Goal: Information Seeking & Learning: Learn about a topic

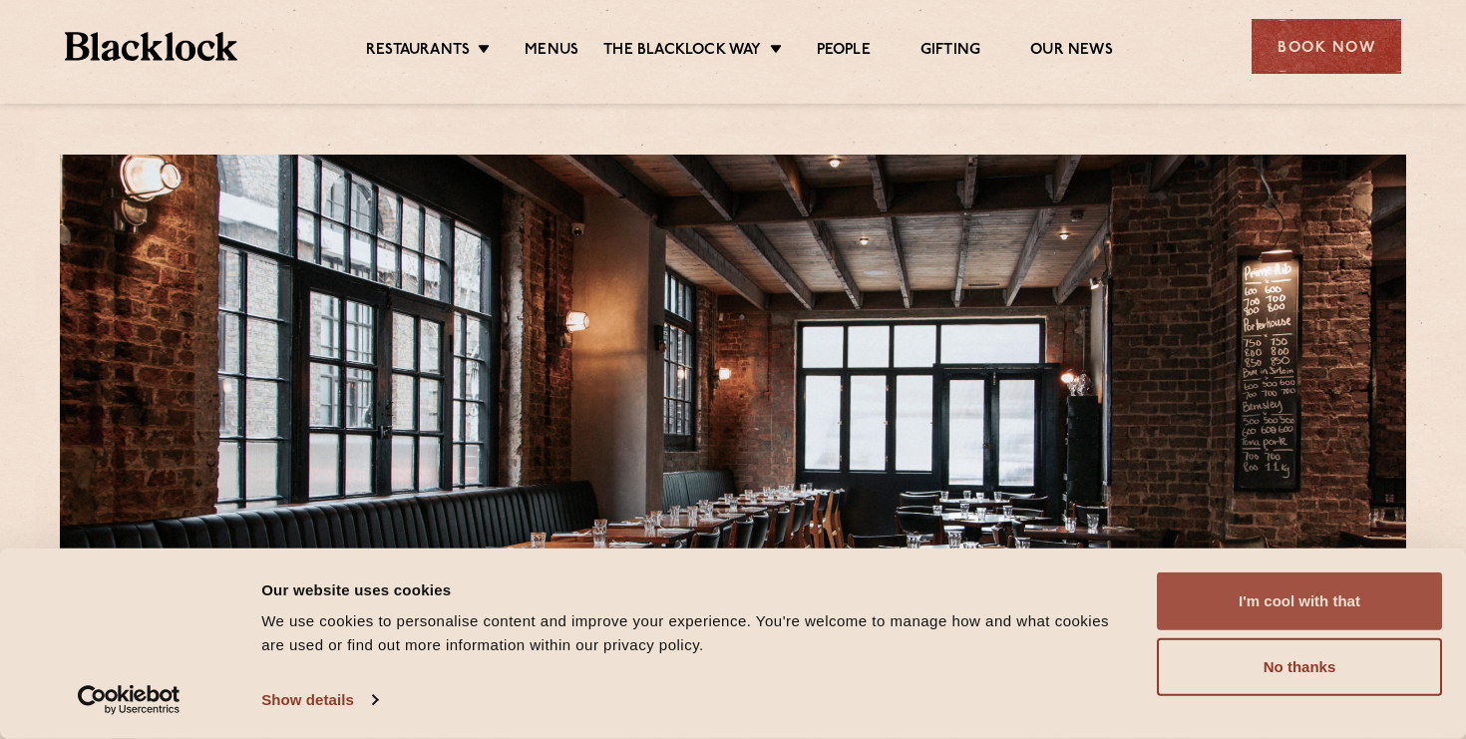
click at [1342, 619] on button "I'm cool with that" at bounding box center [1299, 601] width 285 height 58
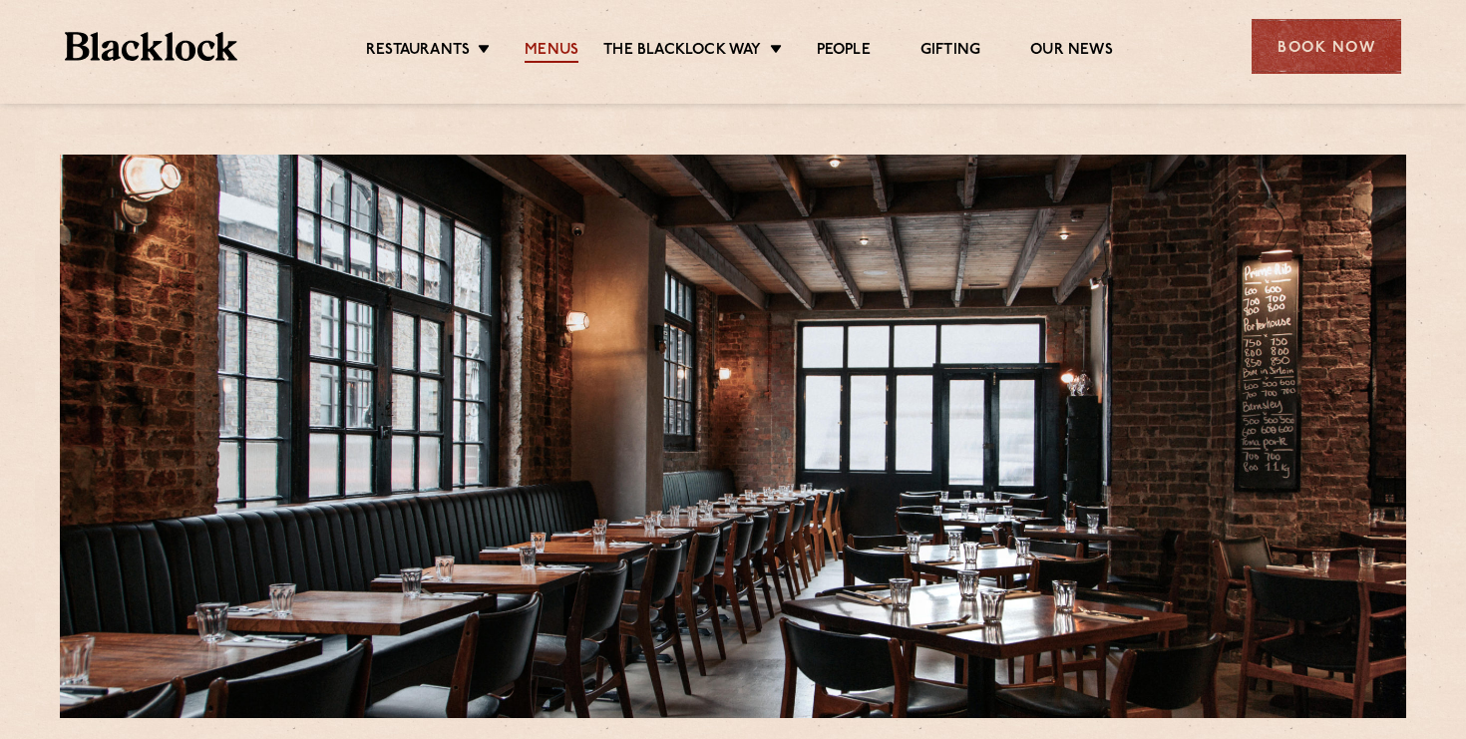
click at [551, 45] on link "Menus" at bounding box center [551, 52] width 54 height 22
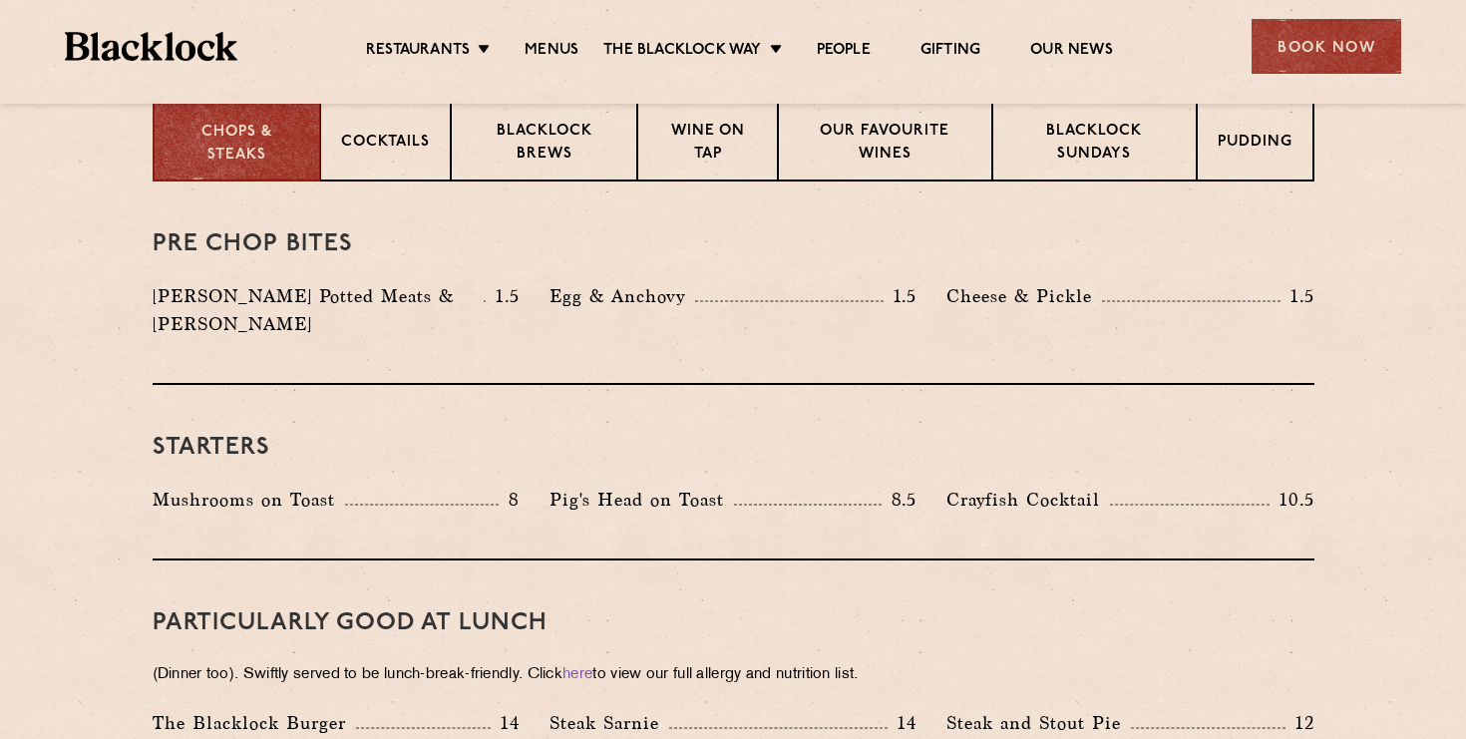
scroll to position [819, 0]
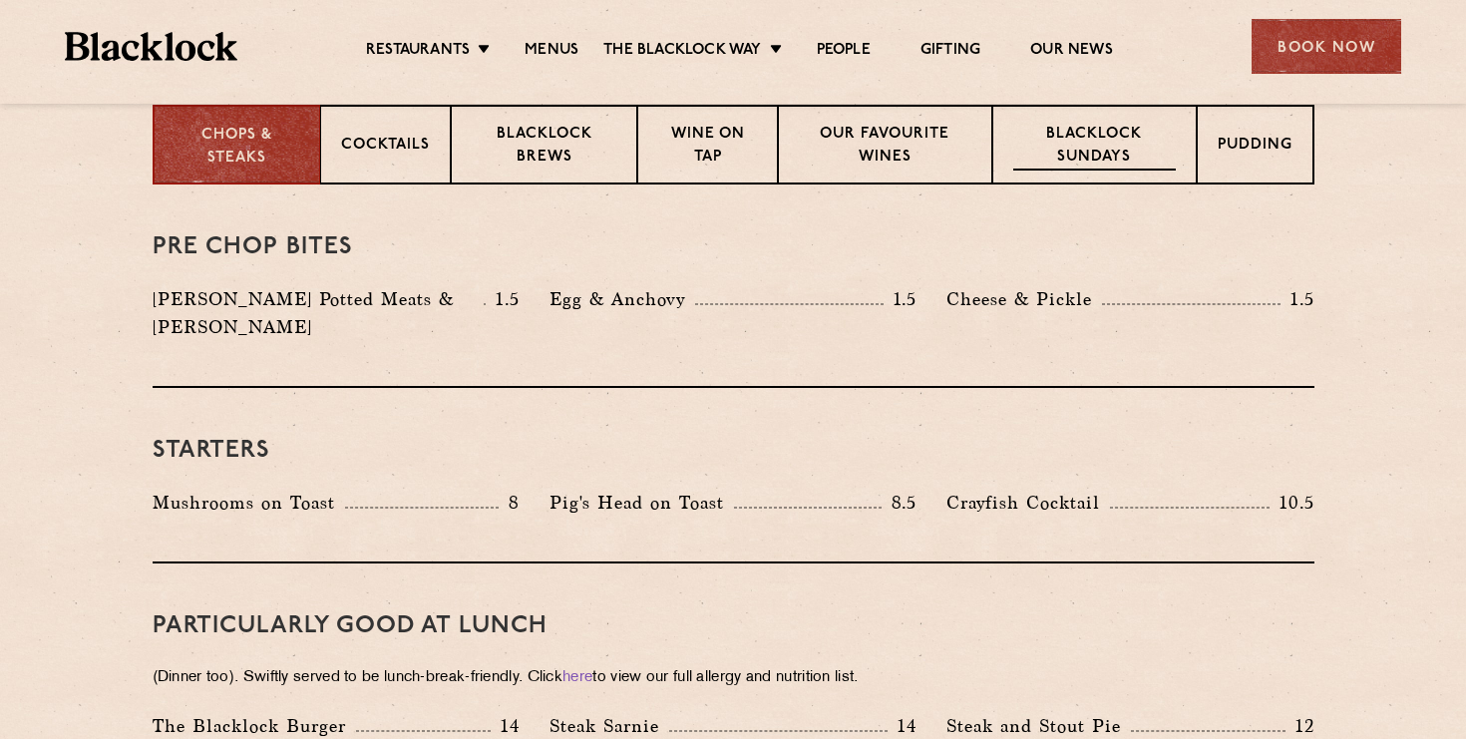
click at [1026, 180] on div "Blacklock Sundays" at bounding box center [1093, 145] width 203 height 80
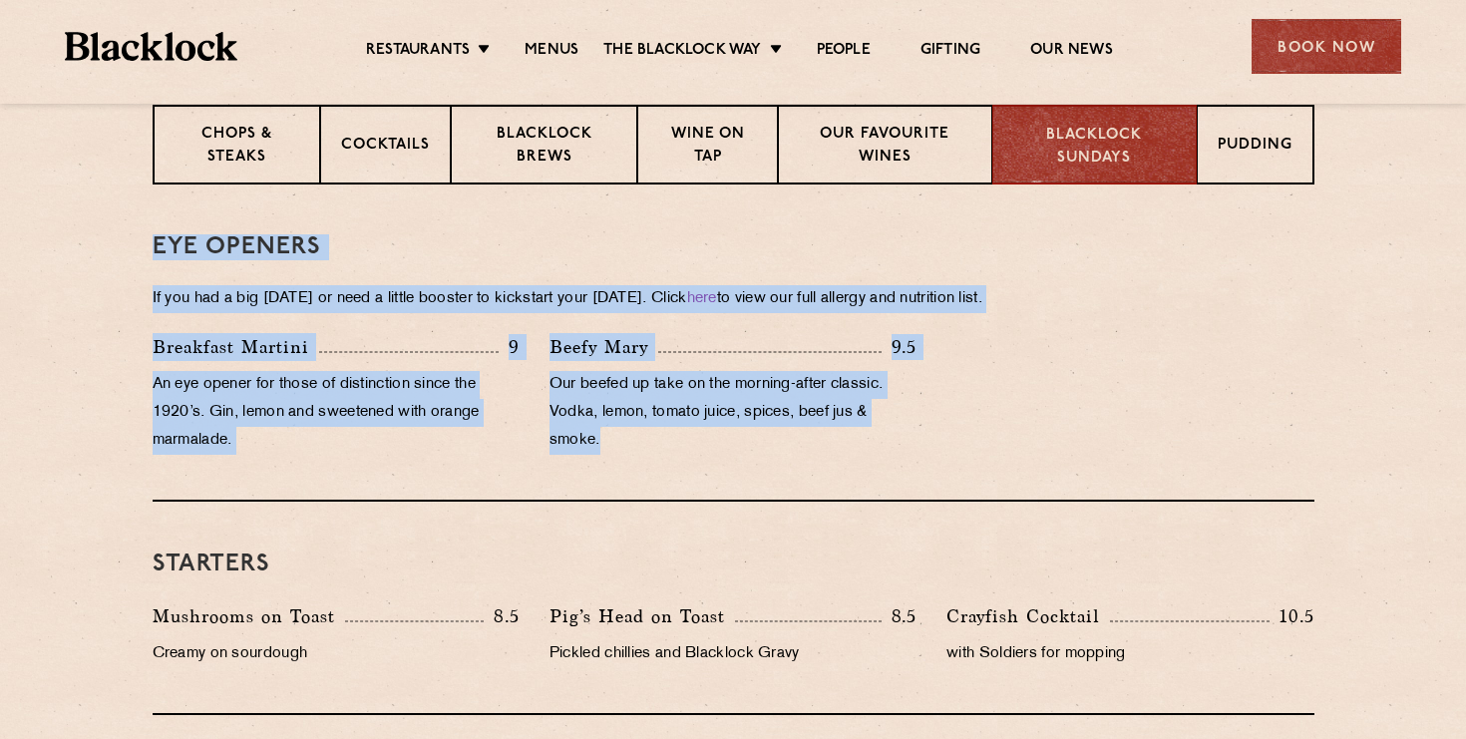
drag, startPoint x: 141, startPoint y: 239, endPoint x: 776, endPoint y: 478, distance: 678.4
click at [776, 478] on div "Eye openers If you had a big [DATE] or need a little booster to kickstart your …" at bounding box center [734, 342] width 1162 height 317
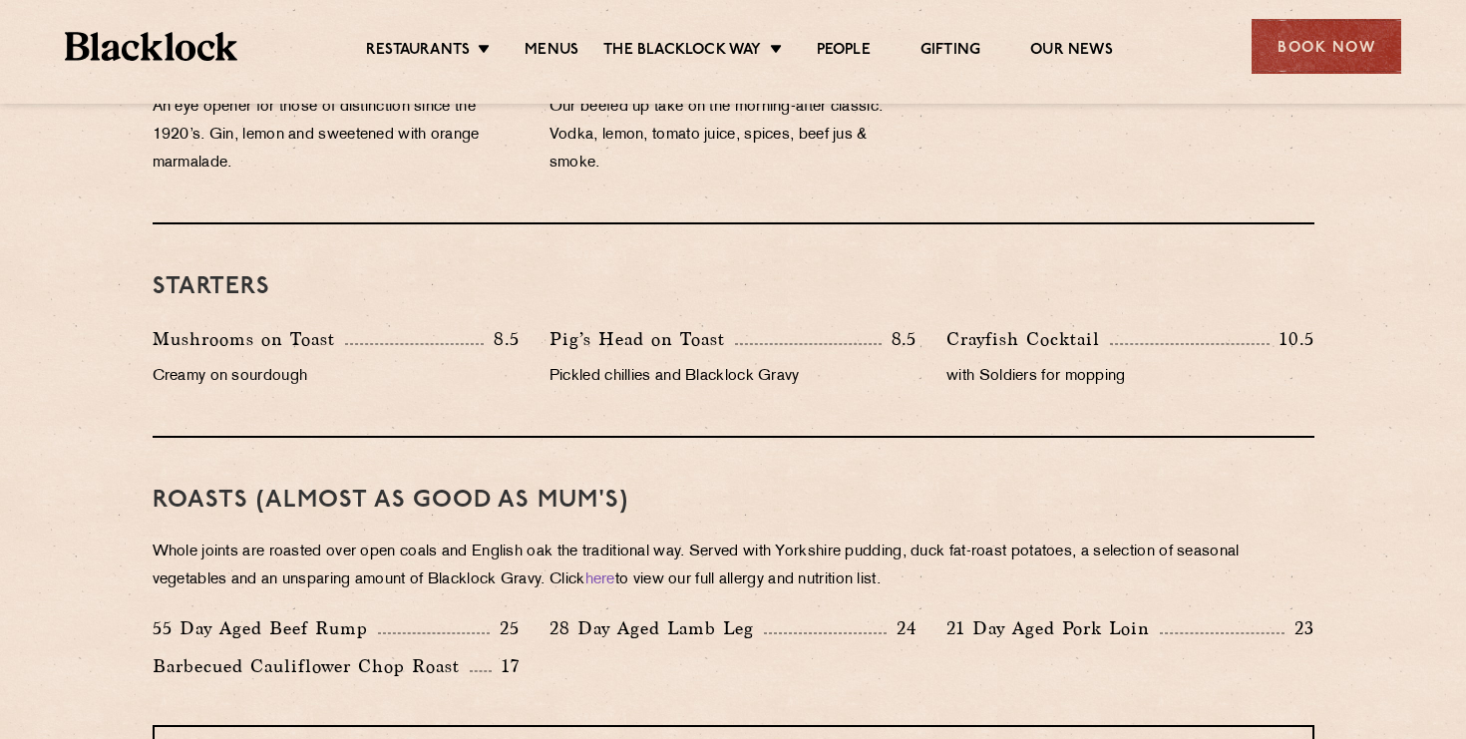
scroll to position [1209, 0]
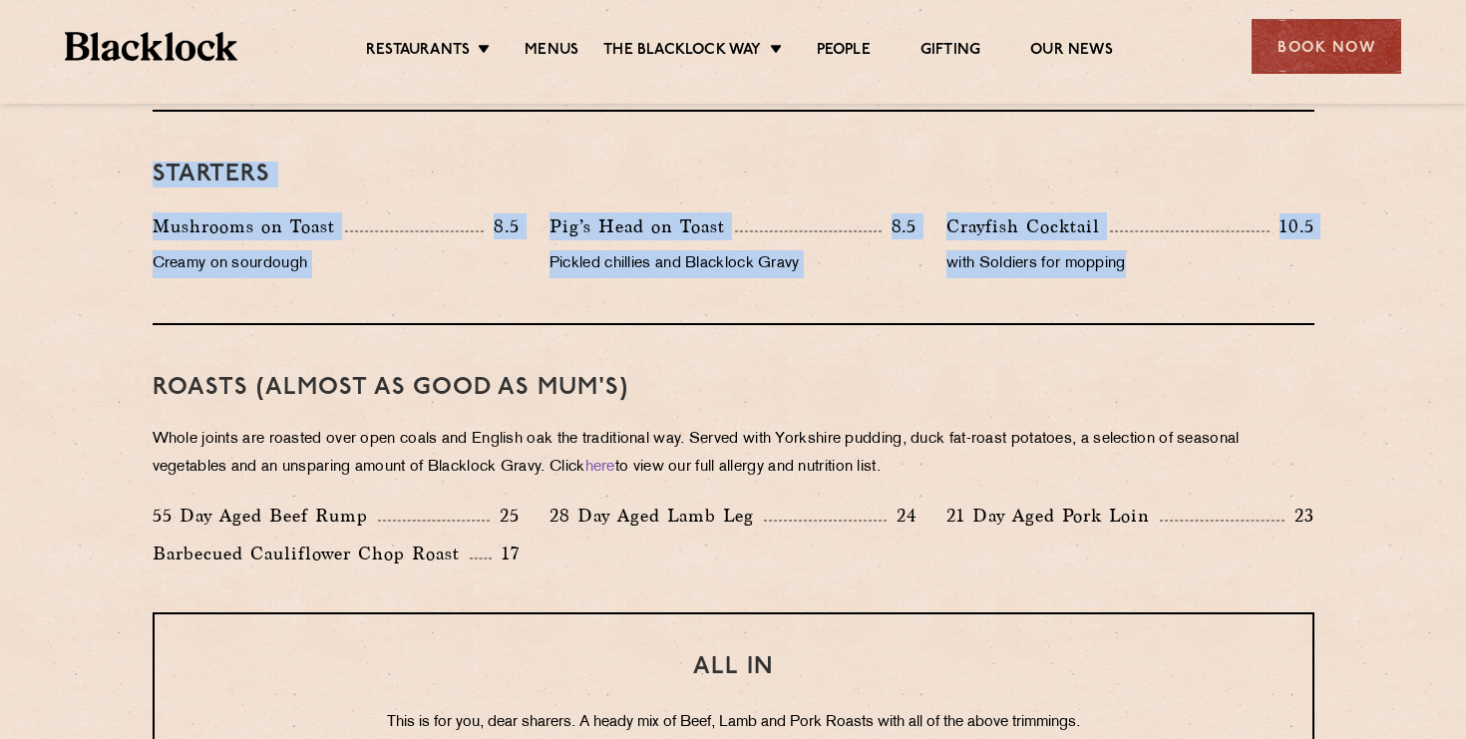
drag, startPoint x: 153, startPoint y: 170, endPoint x: 1418, endPoint y: 312, distance: 1273.3
click at [1418, 312] on section "Eye openers If you had a big [DATE] or need a little booster to kickstart your …" at bounding box center [733, 606] width 1466 height 1622
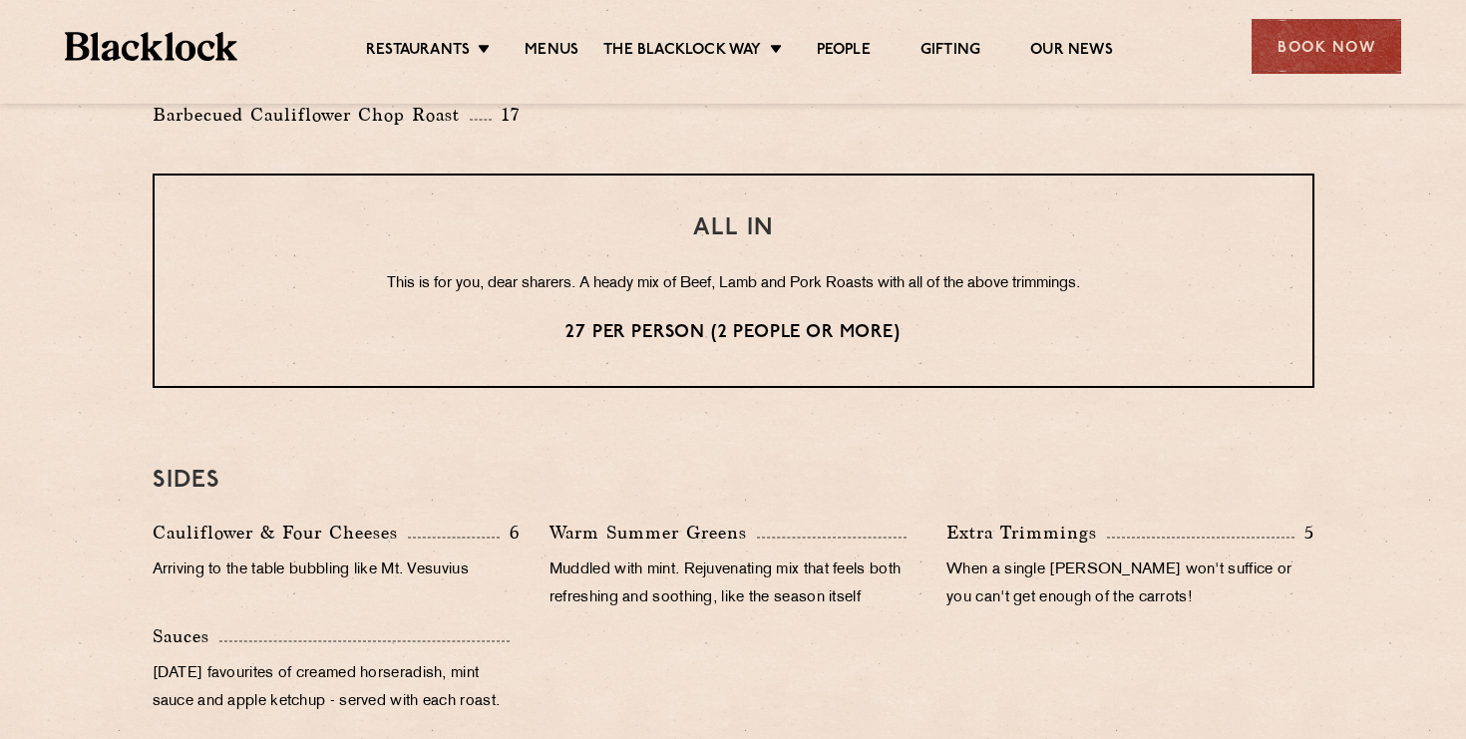
scroll to position [1706, 0]
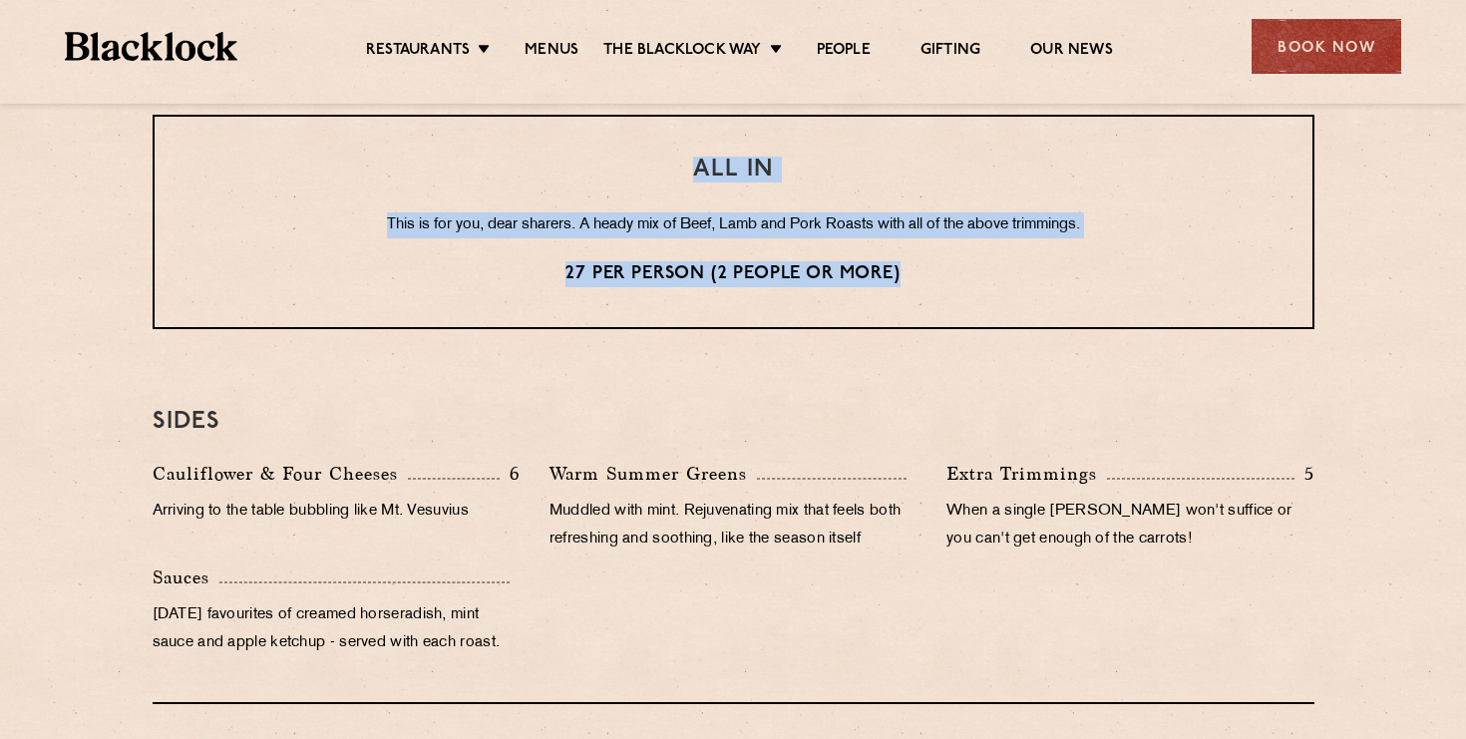
drag, startPoint x: 914, startPoint y: 289, endPoint x: 698, endPoint y: 170, distance: 247.3
click at [698, 170] on div "ALL IN This is for you, dear sharers. A heady mix of Beef, Lamb and Pork Roasts…" at bounding box center [734, 222] width 1162 height 214
click at [698, 170] on h3 "ALL IN" at bounding box center [733, 170] width 1078 height 26
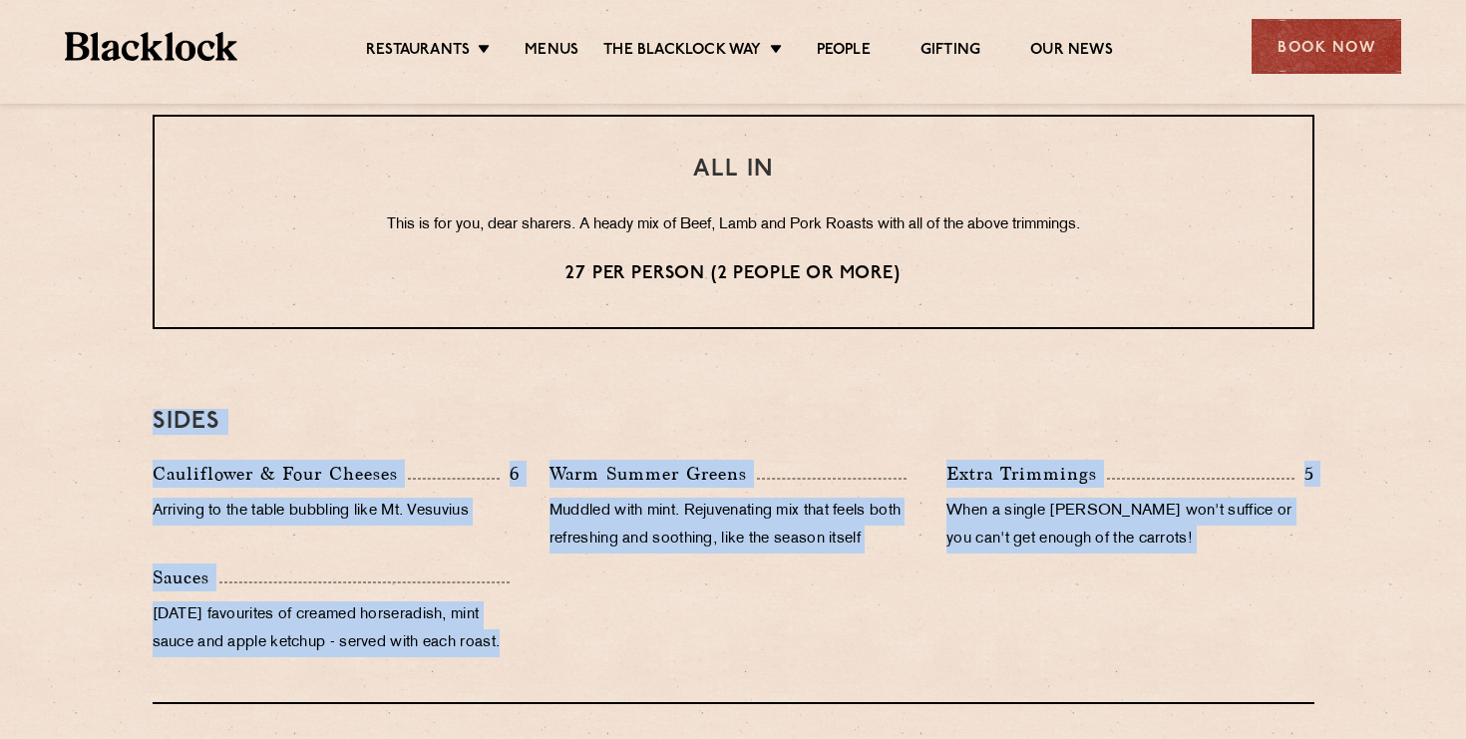
drag, startPoint x: 131, startPoint y: 409, endPoint x: 508, endPoint y: 661, distance: 453.5
click at [508, 661] on div "Eye openers If you had a big [DATE] or need a little booster to kickstart your …" at bounding box center [733, 108] width 1211 height 1622
click at [508, 661] on div "Sauces [DATE] favourites of creamed horseradish, mint sauce and apple ketchup -…" at bounding box center [336, 615] width 397 height 104
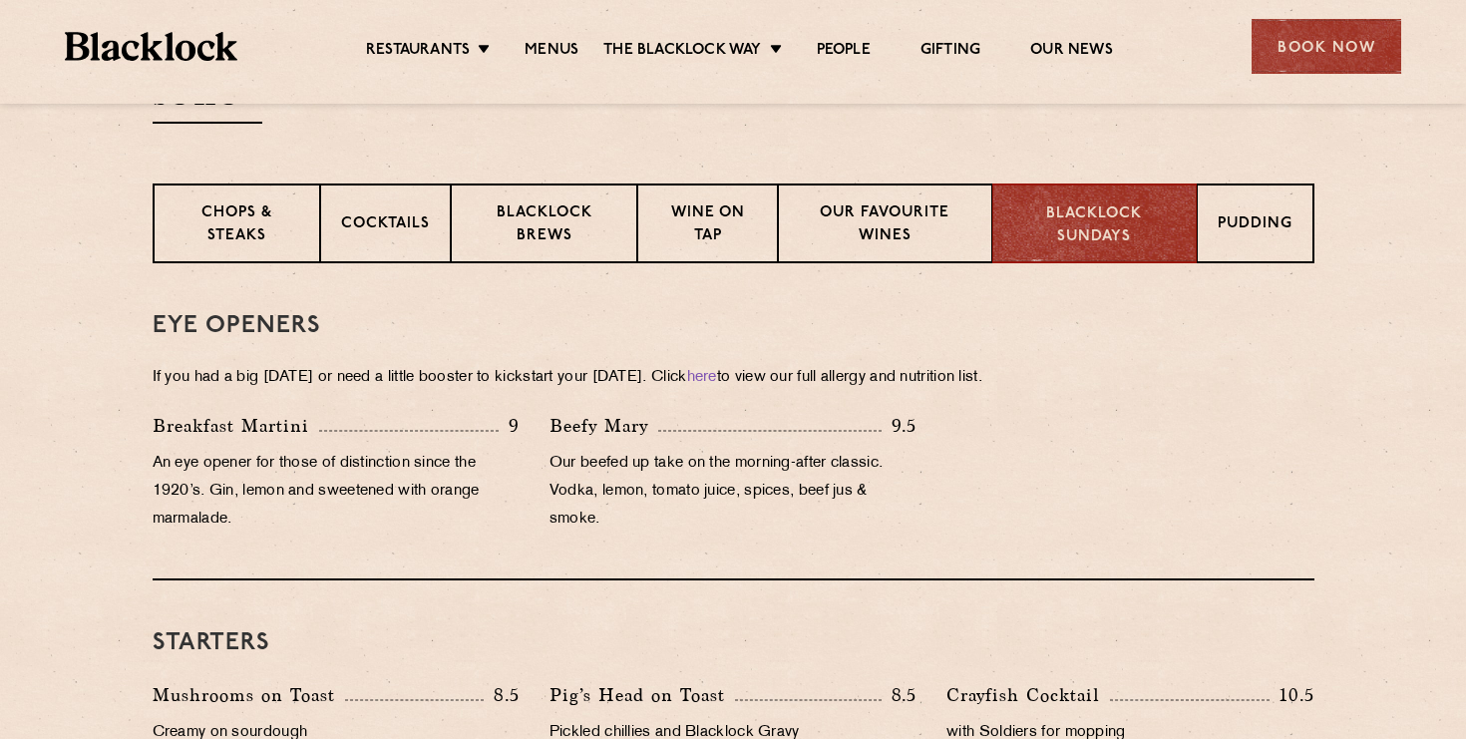
scroll to position [526, 0]
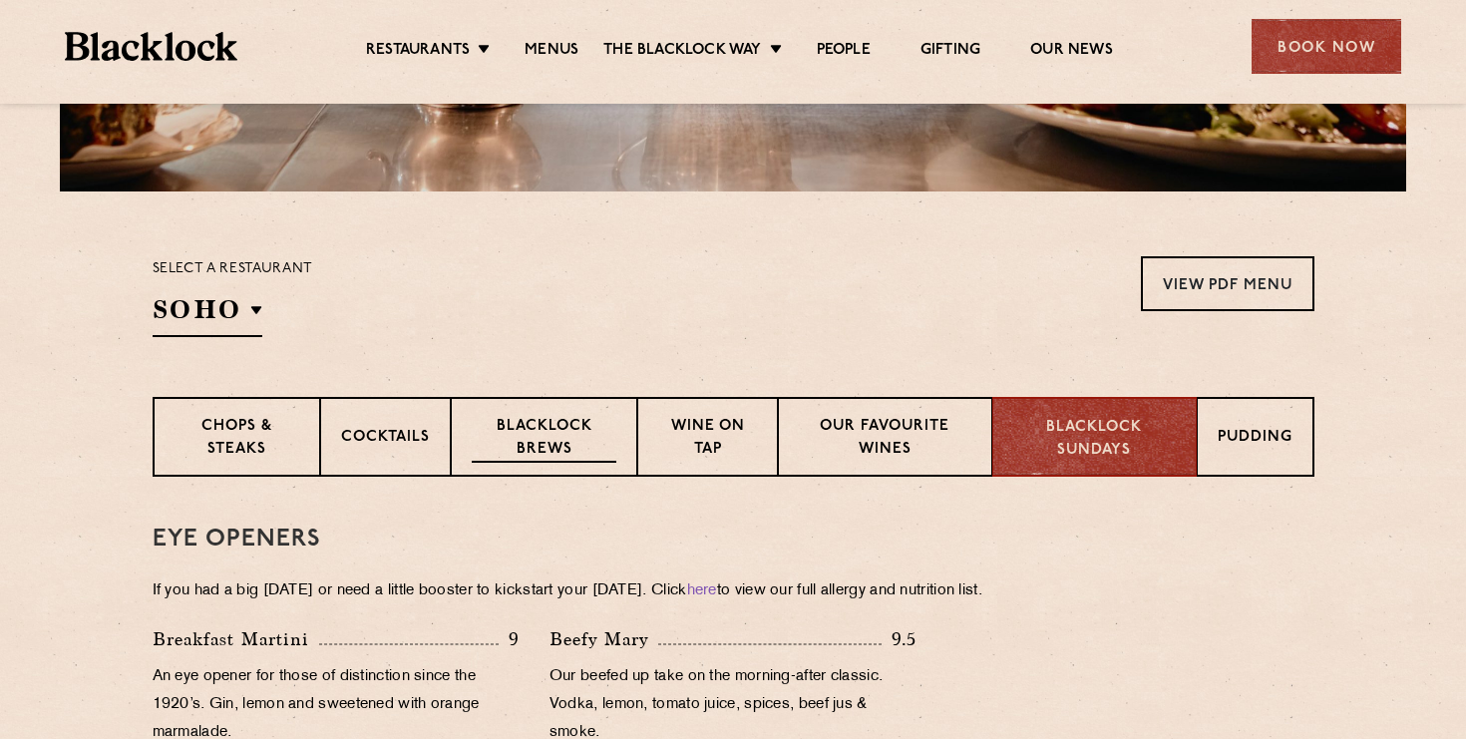
click at [487, 404] on div "Blacklock Brews" at bounding box center [544, 437] width 187 height 80
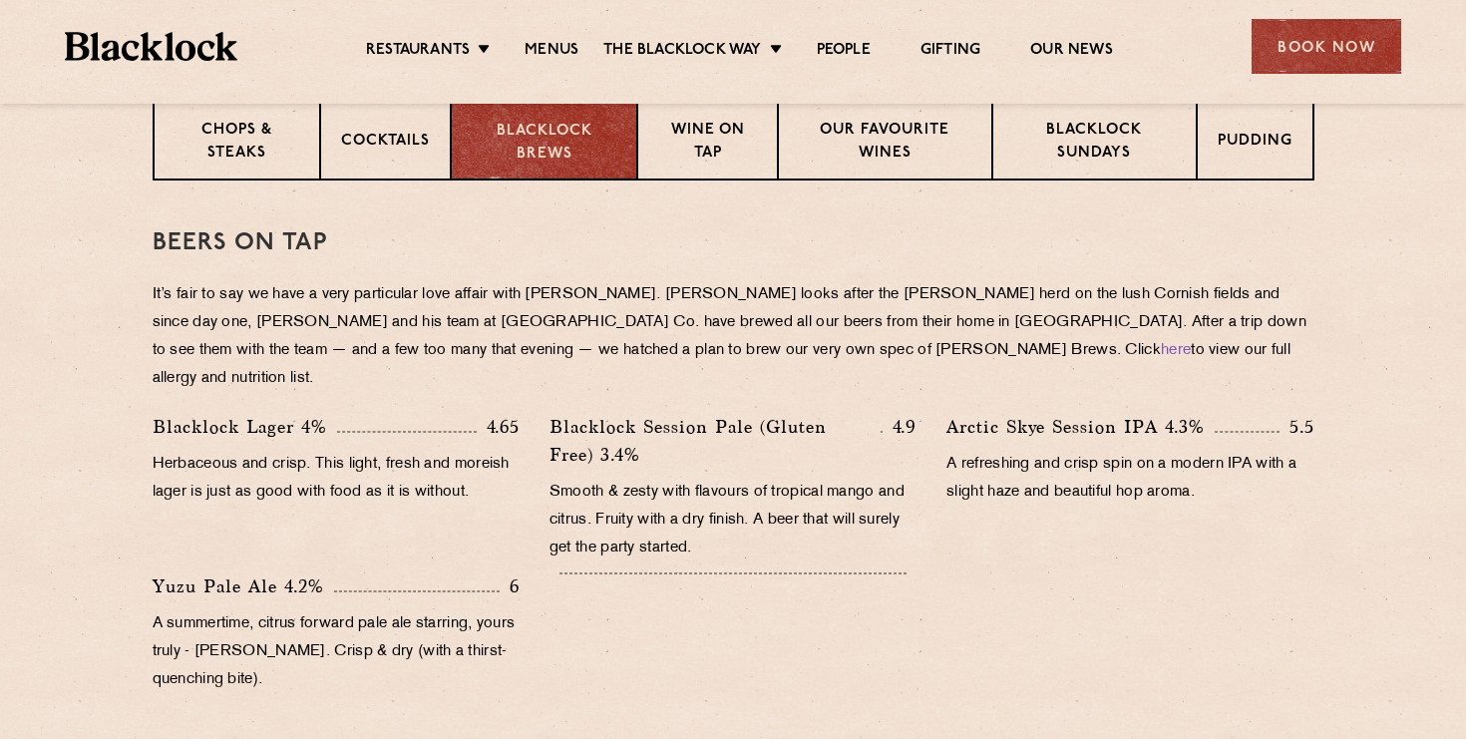
scroll to position [791, 0]
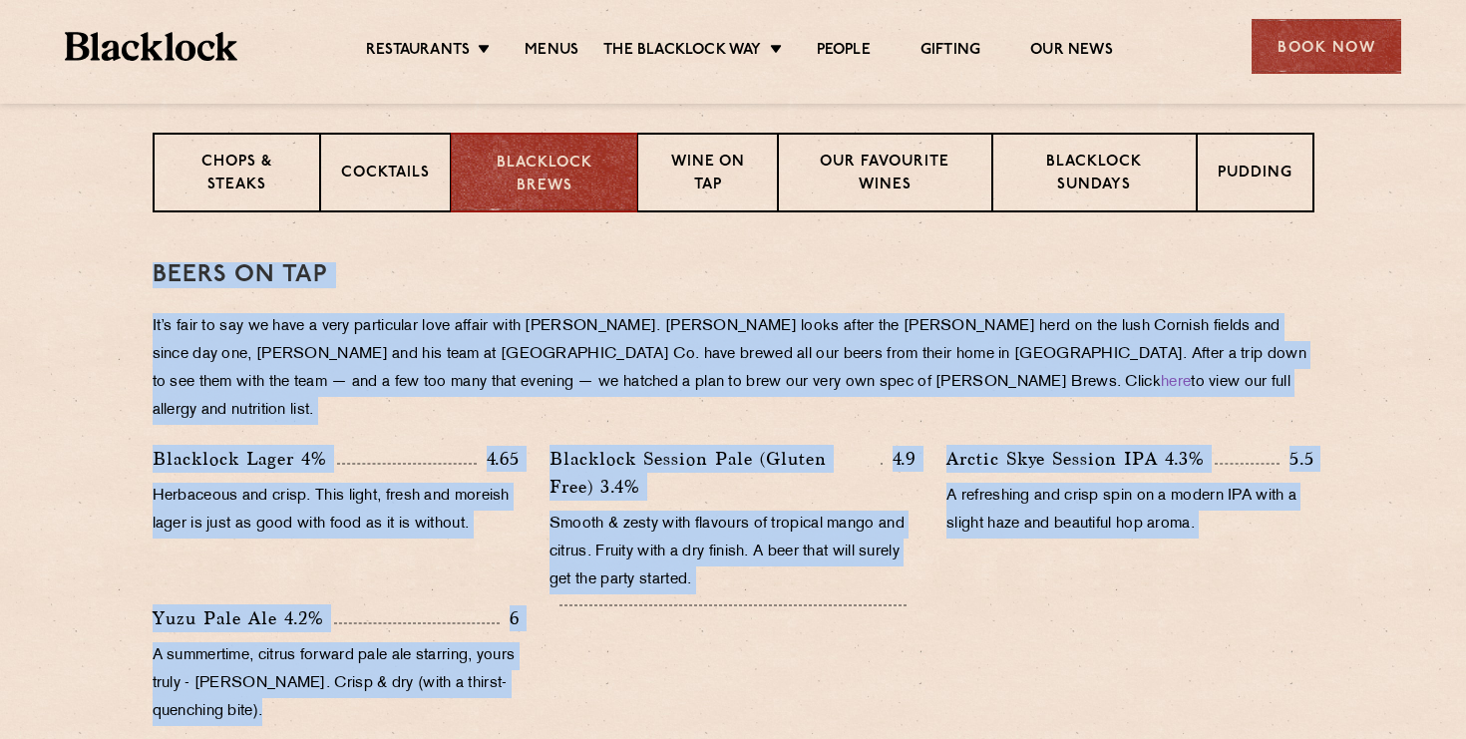
drag, startPoint x: 151, startPoint y: 274, endPoint x: 879, endPoint y: 670, distance: 829.4
click at [879, 670] on div at bounding box center [732, 670] width 397 height 132
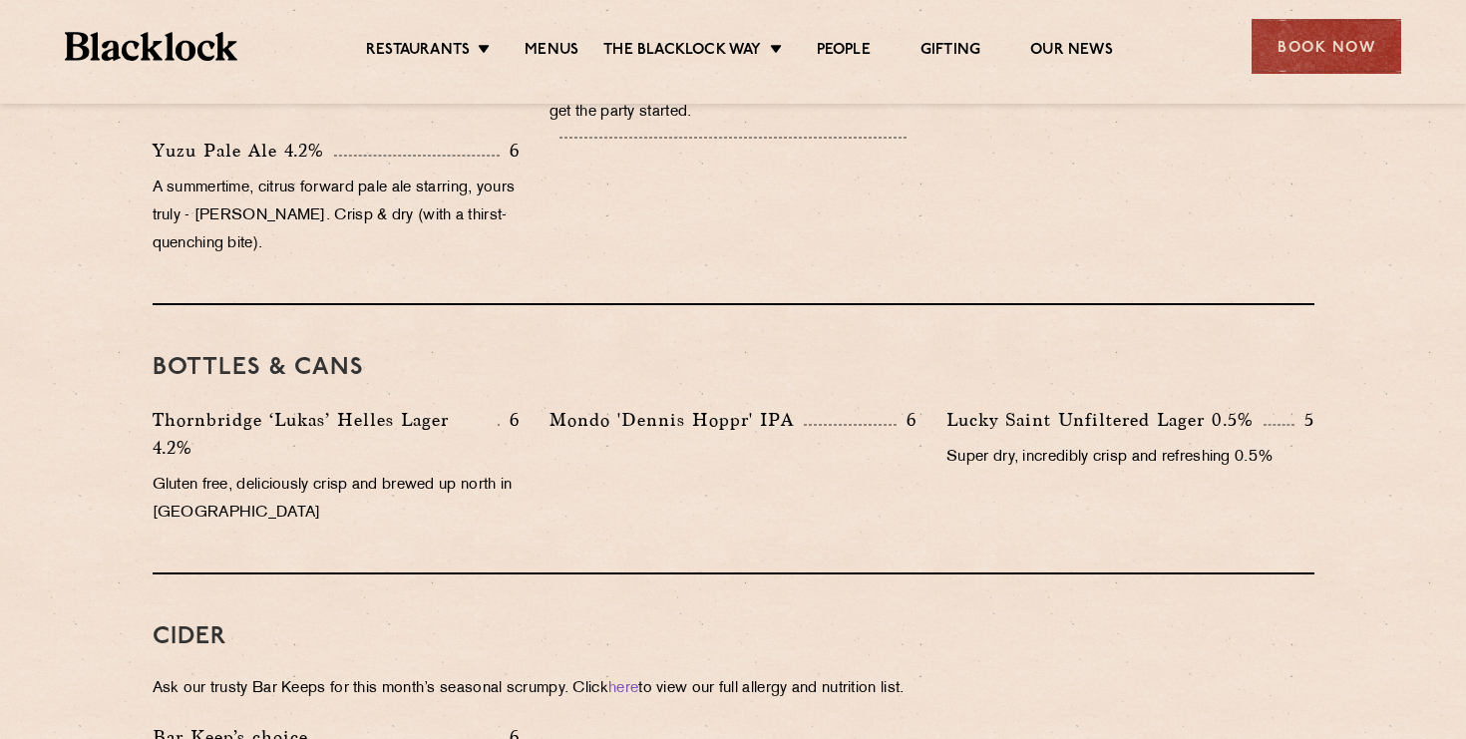
scroll to position [1256, 0]
click at [302, 187] on p "A summertime, citrus forward pale ale starring, yours truly - [PERSON_NAME]. Cr…" at bounding box center [336, 218] width 367 height 84
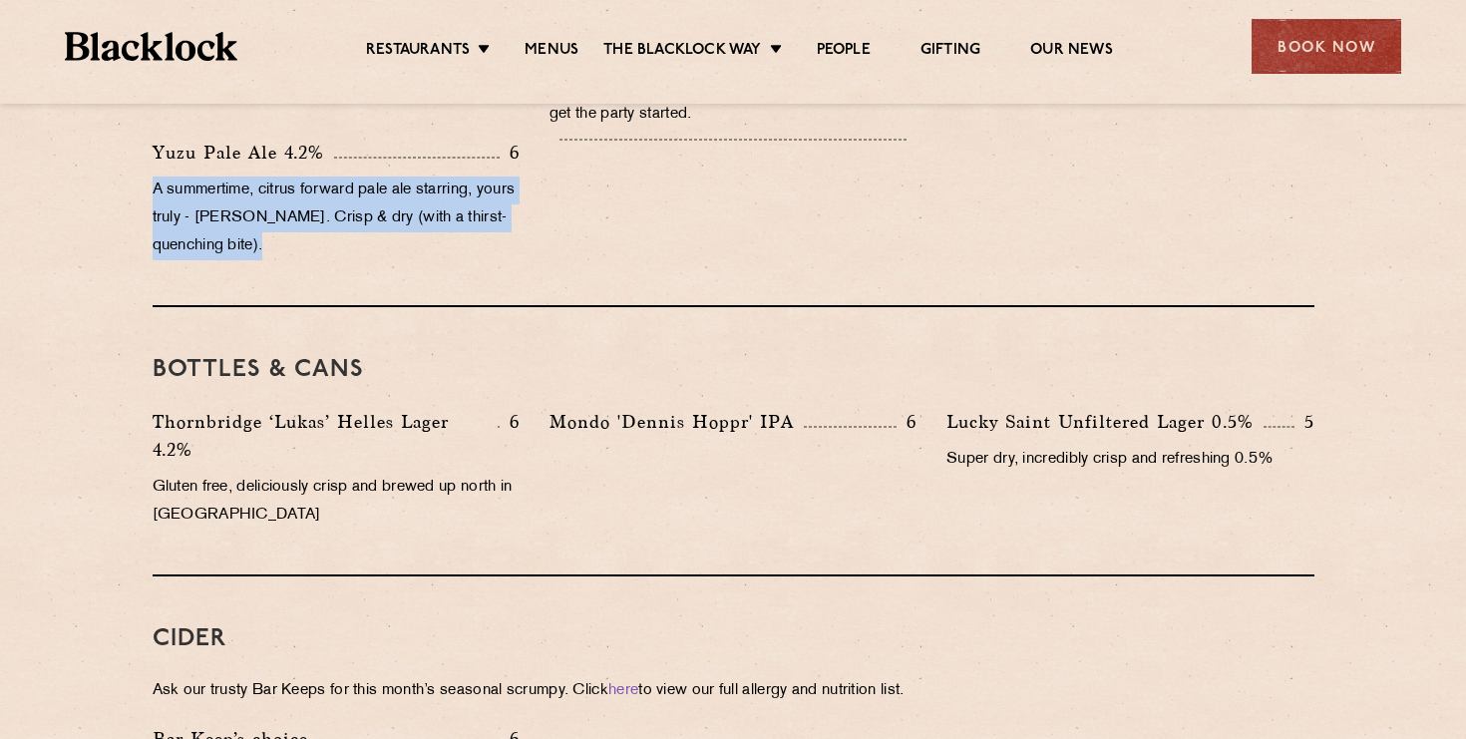
click at [302, 187] on p "A summertime, citrus forward pale ale starring, yours truly - [PERSON_NAME]. Cr…" at bounding box center [336, 218] width 367 height 84
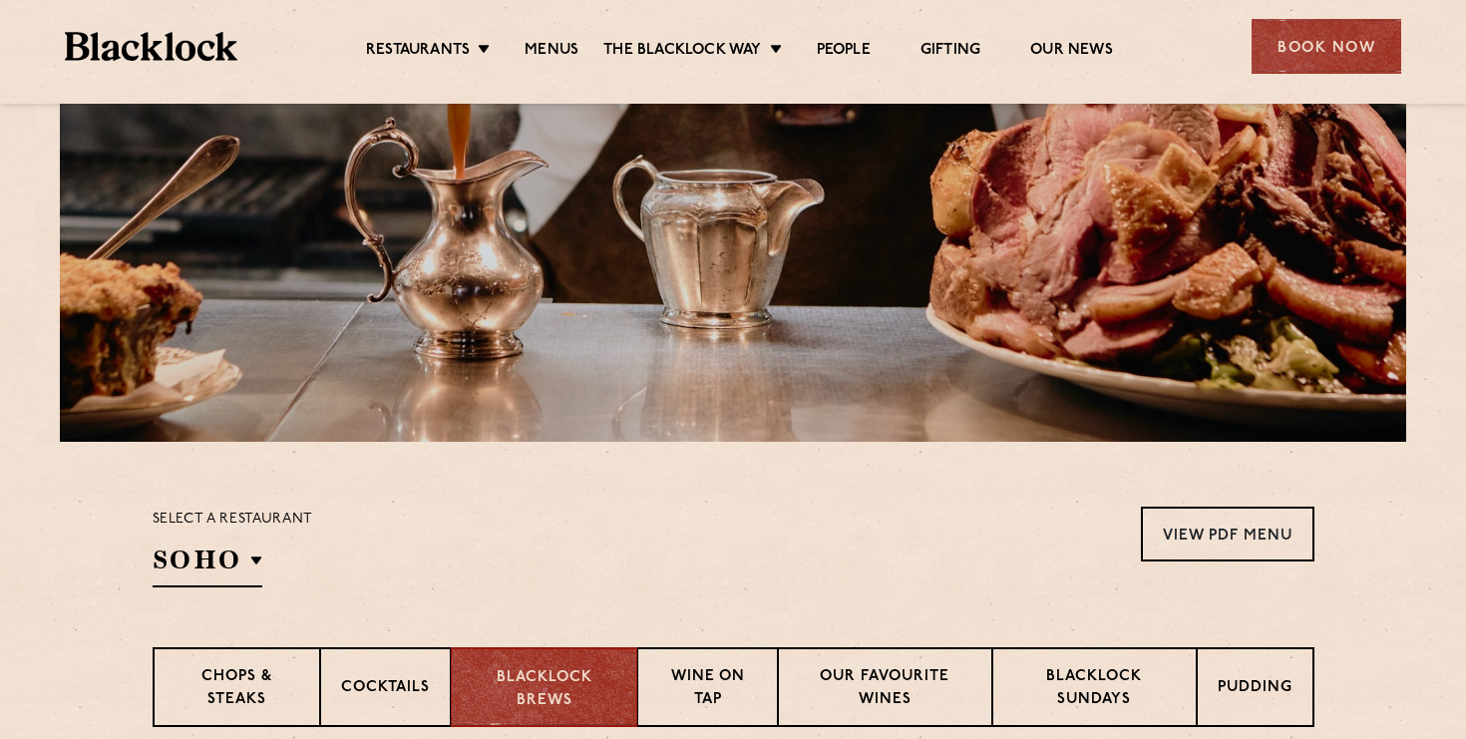
scroll to position [666, 0]
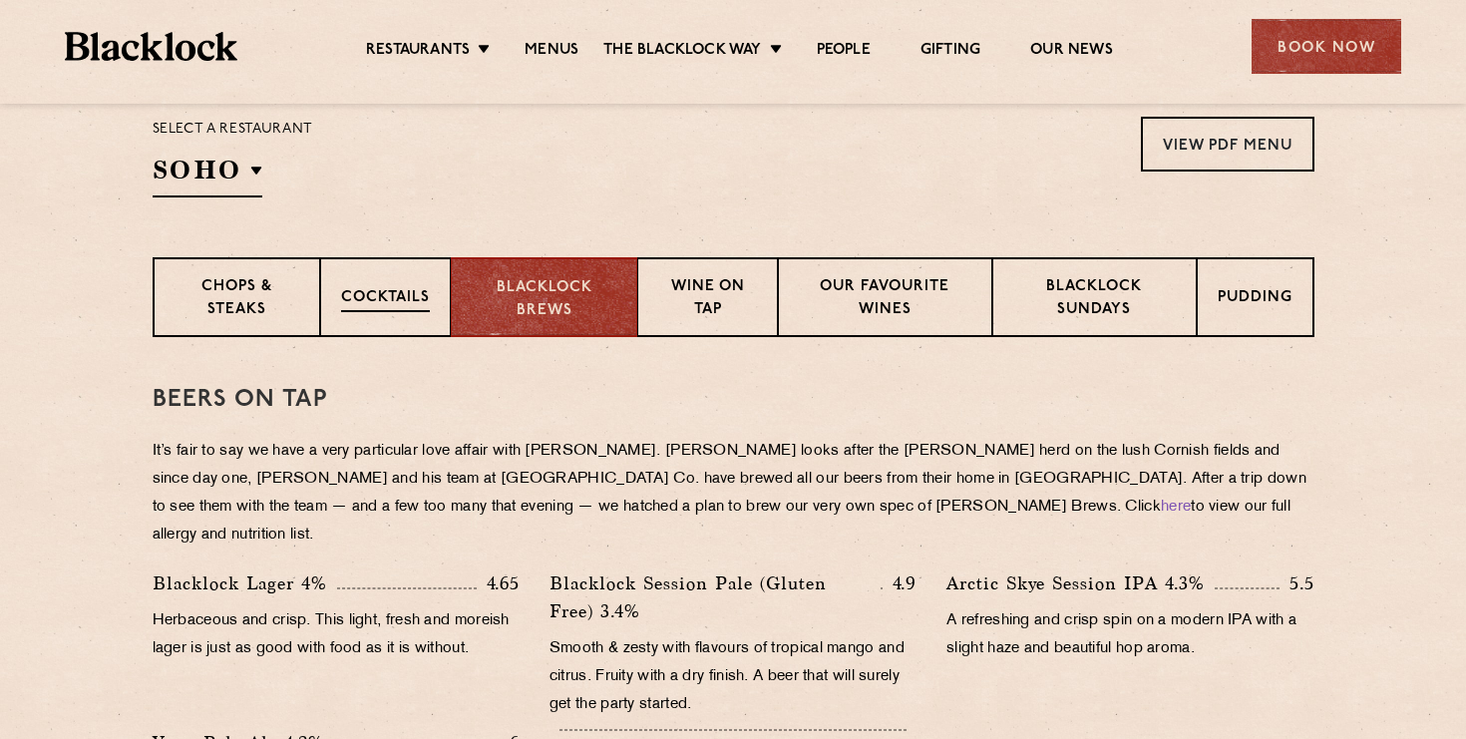
click at [369, 302] on p "Cocktails" at bounding box center [385, 299] width 89 height 25
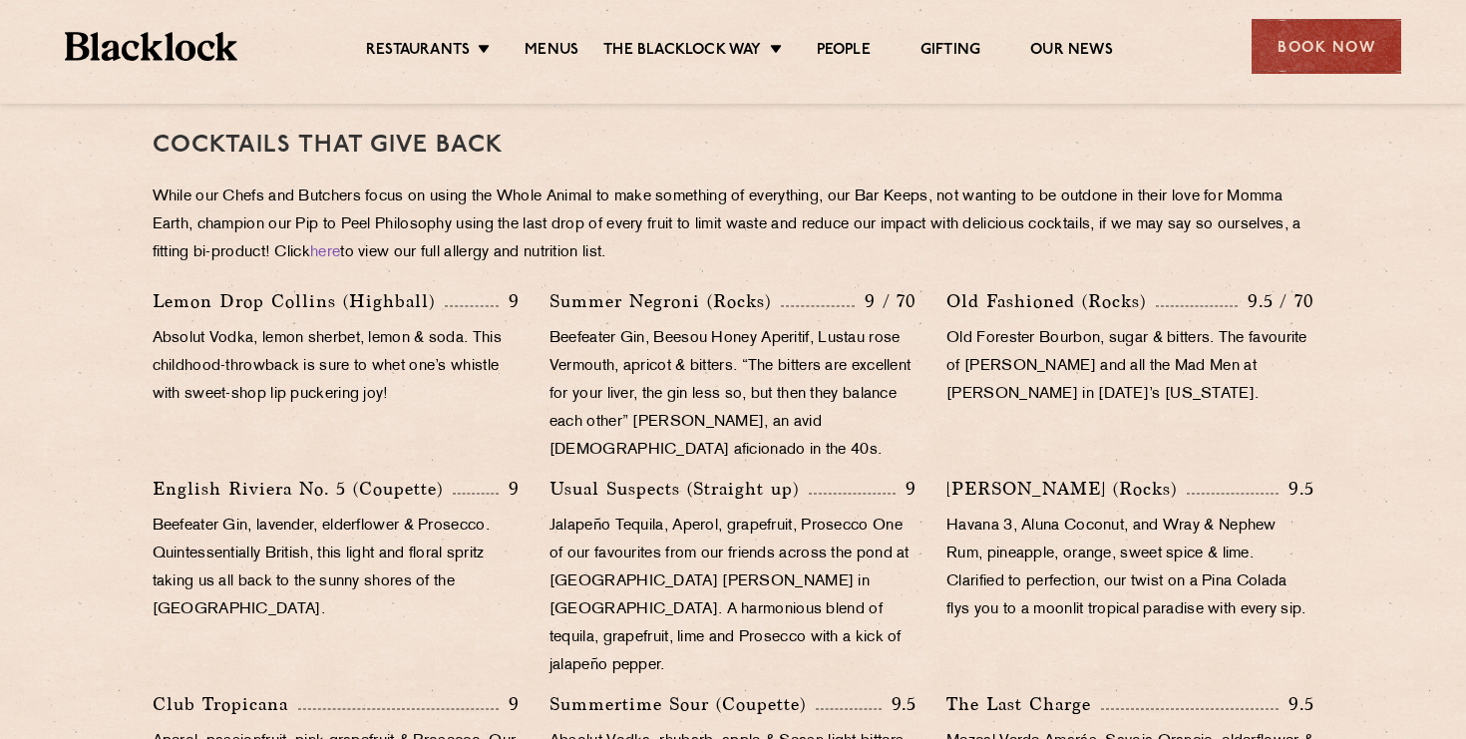
scroll to position [923, 0]
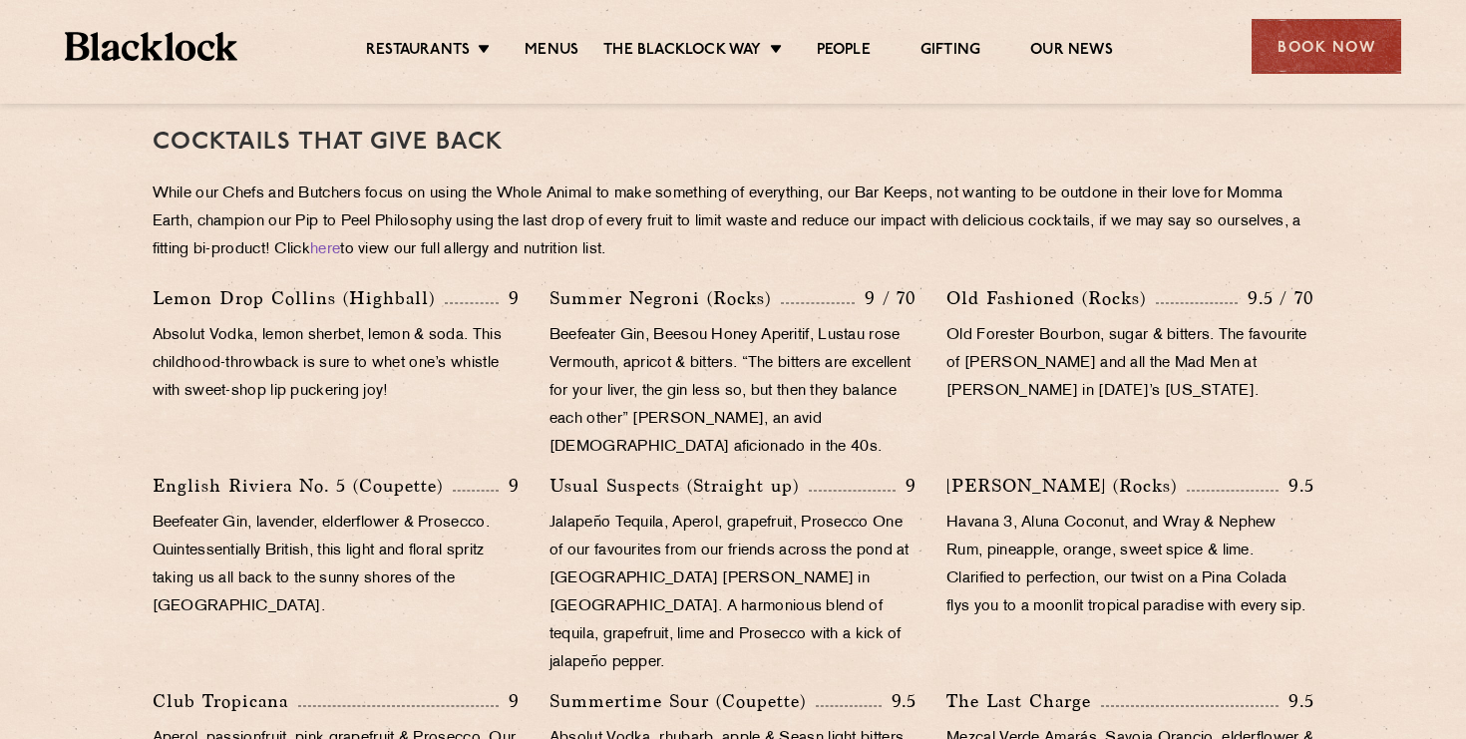
drag, startPoint x: 152, startPoint y: 139, endPoint x: 749, endPoint y: 242, distance: 606.2
click at [749, 242] on div "Cocktails That Give Back While our Chefs and Butchers focus on using the Whole …" at bounding box center [734, 631] width 1162 height 1103
click at [749, 242] on p "While our Chefs and Butchers focus on using the Whole Animal to make something …" at bounding box center [734, 222] width 1162 height 84
drag, startPoint x: 145, startPoint y: 137, endPoint x: 745, endPoint y: 256, distance: 612.1
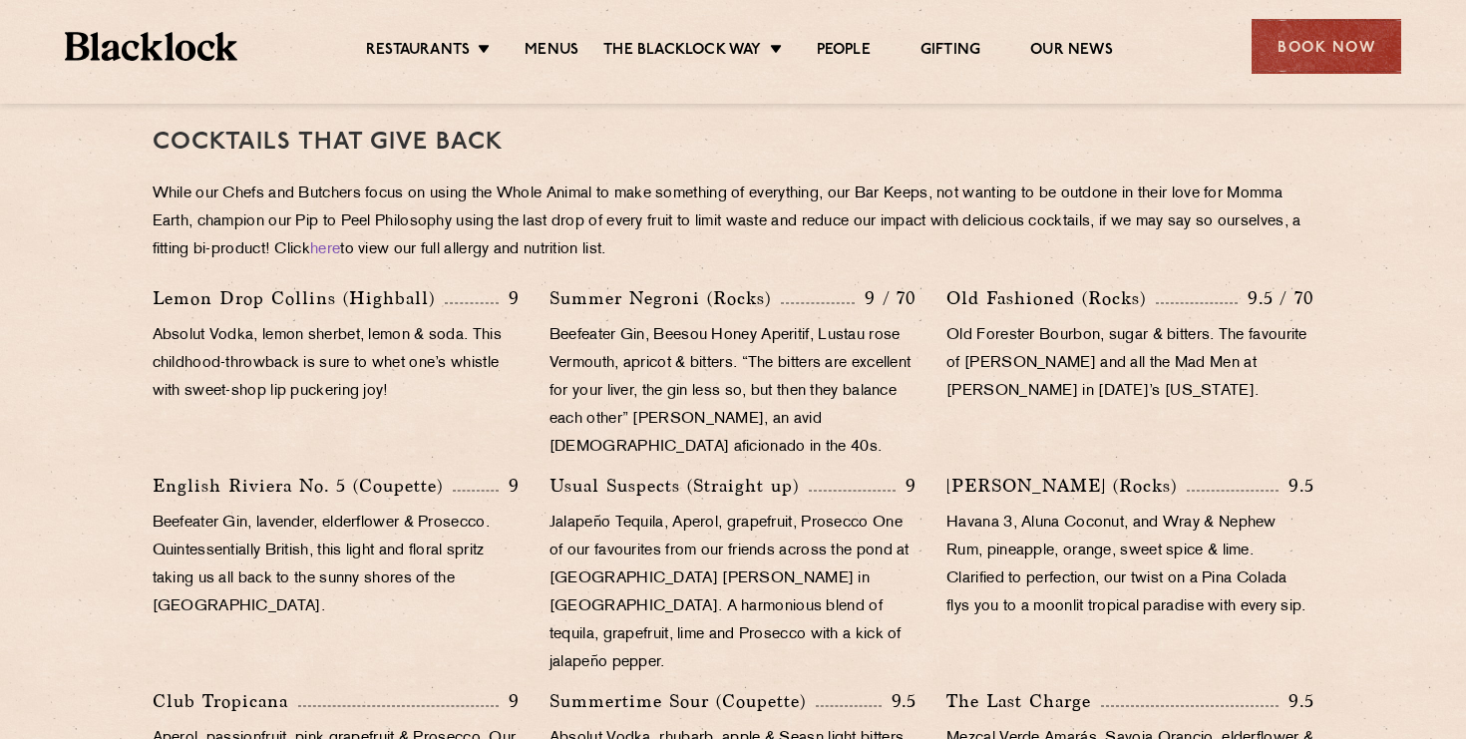
click at [745, 256] on p "While our Chefs and Butchers focus on using the Whole Animal to make something …" at bounding box center [734, 222] width 1162 height 84
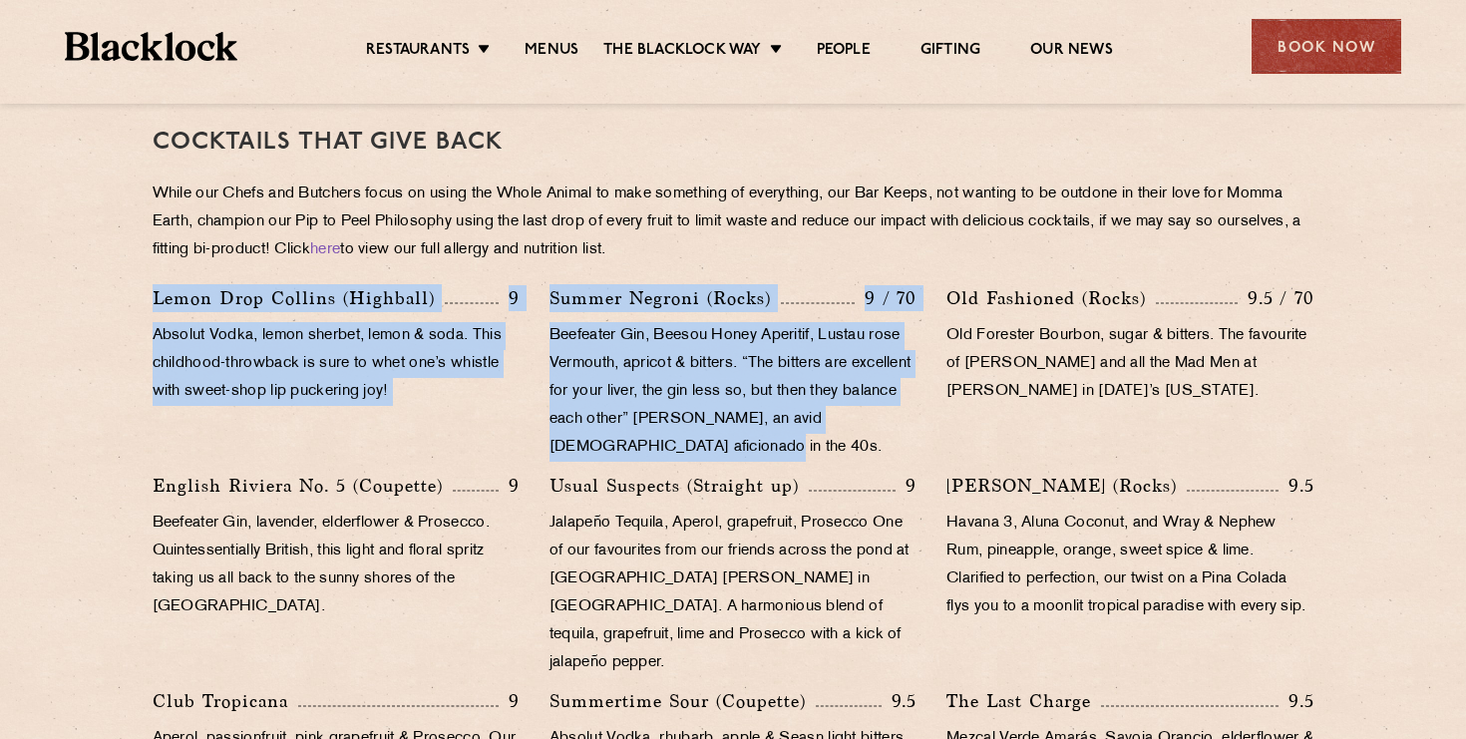
drag, startPoint x: 138, startPoint y: 287, endPoint x: 770, endPoint y: 458, distance: 654.8
click at [770, 458] on div "Lemon Drop [PERSON_NAME] (Highball) 9 Absolut Vodka, lemon sherbet, lemon & sod…" at bounding box center [734, 715] width 1192 height 862
click at [770, 458] on p "Beefeater Gin, Beesou Honey Aperitif, Lustau rose Vermouth, apricot & bitters. …" at bounding box center [732, 392] width 367 height 140
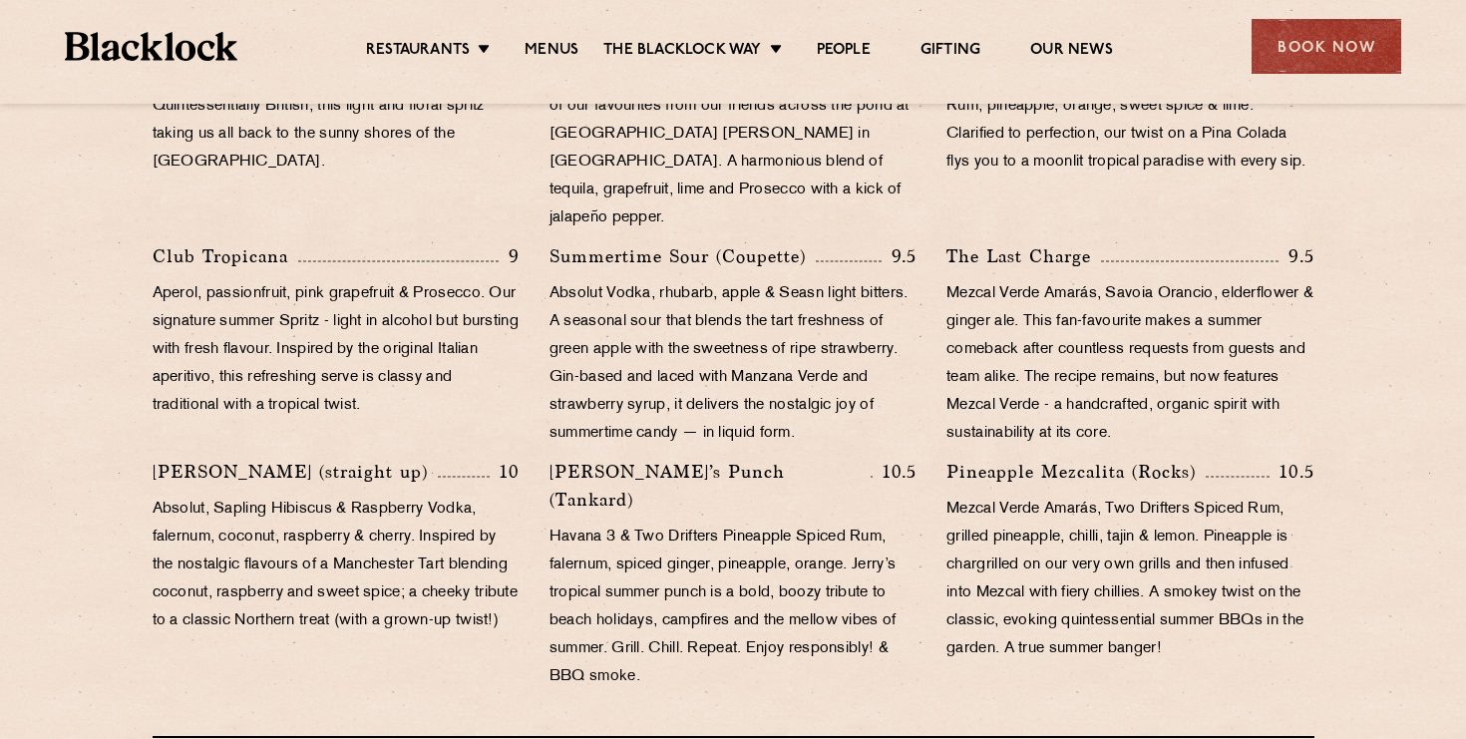
scroll to position [1379, 0]
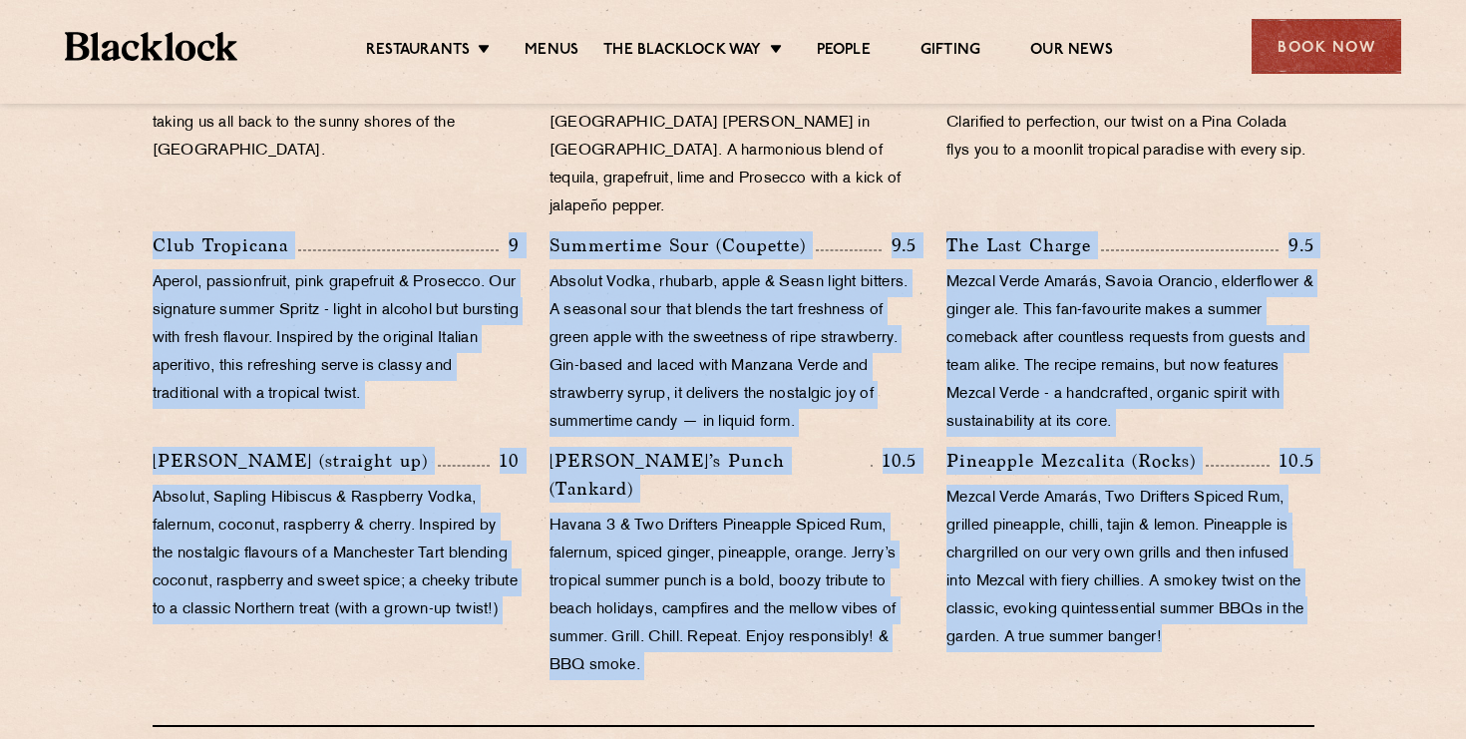
drag, startPoint x: 154, startPoint y: 213, endPoint x: 1210, endPoint y: 602, distance: 1126.2
click at [1210, 602] on div "Lemon Drop [PERSON_NAME] (Highball) 9 Absolut Vodka, lemon sherbet, lemon & sod…" at bounding box center [734, 259] width 1192 height 862
click at [1210, 602] on p "Mezcal Verde Amarás, Two Drifters Spiced Rum, grilled pineapple, chilli, tajin …" at bounding box center [1129, 569] width 367 height 168
drag, startPoint x: 1191, startPoint y: 613, endPoint x: 141, endPoint y: 203, distance: 1127.1
click at [141, 203] on div "Lemon Drop [PERSON_NAME] (Highball) 9 Absolut Vodka, lemon sherbet, lemon & sod…" at bounding box center [734, 259] width 1192 height 862
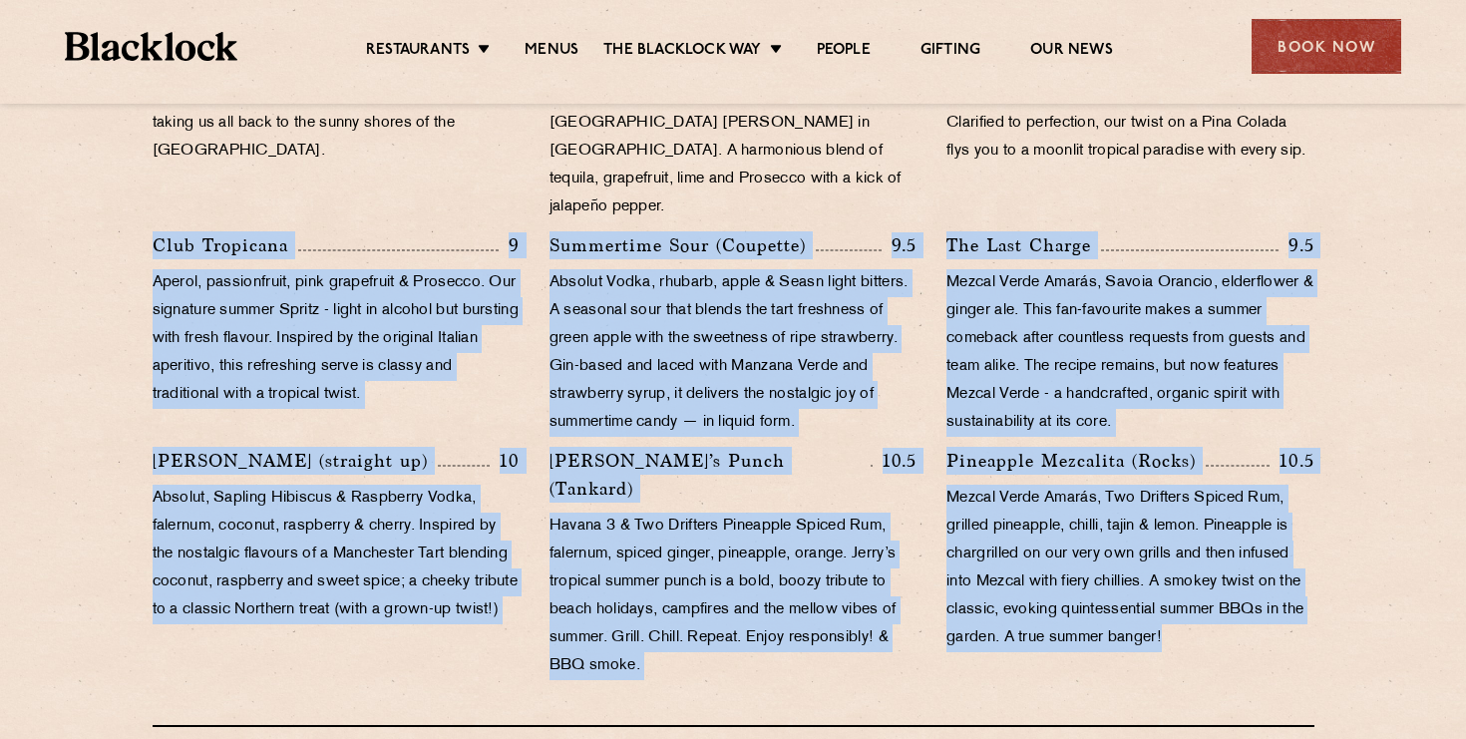
click at [141, 231] on div "Club Tropicana 9 Aperol, passionfruit, pink grapefruit & Prosecco. Our signatur…" at bounding box center [336, 338] width 397 height 215
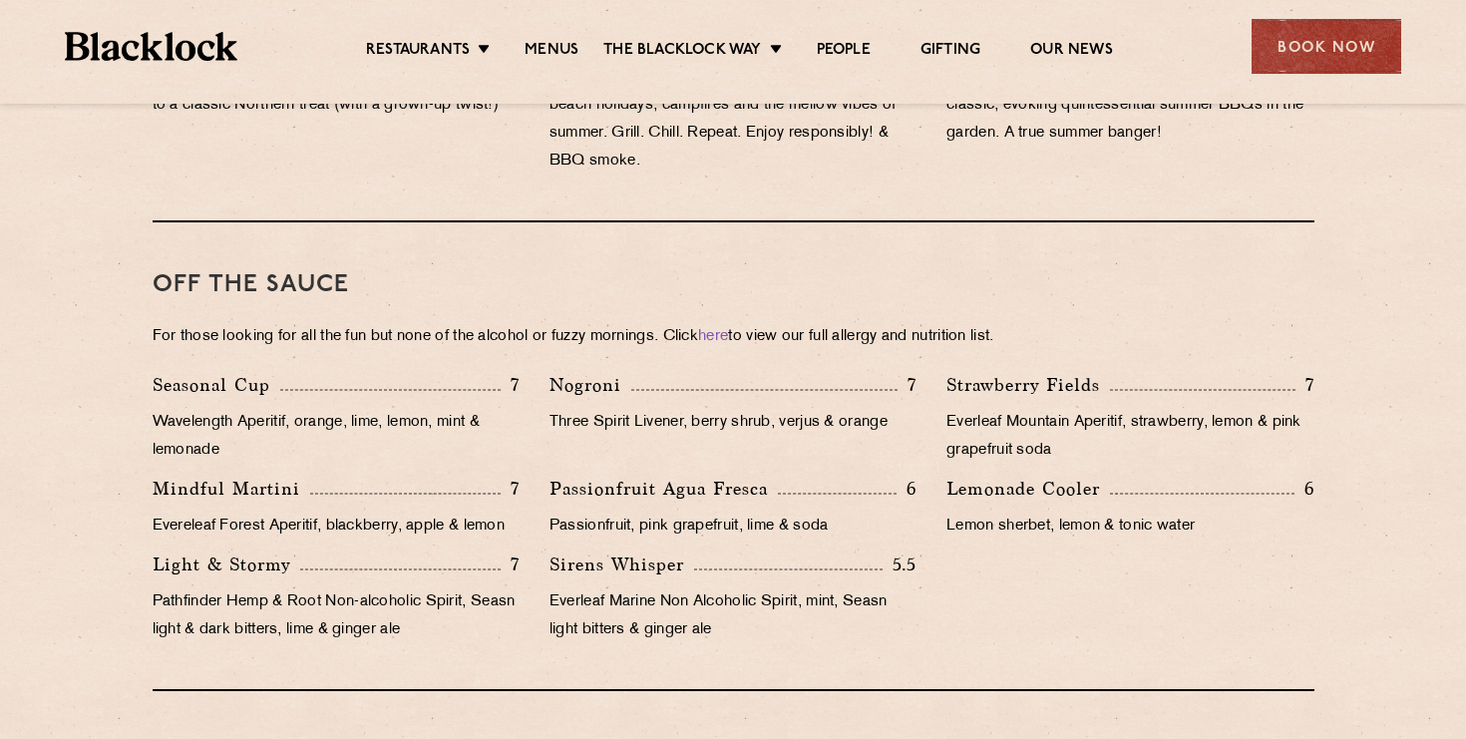
scroll to position [1886, 0]
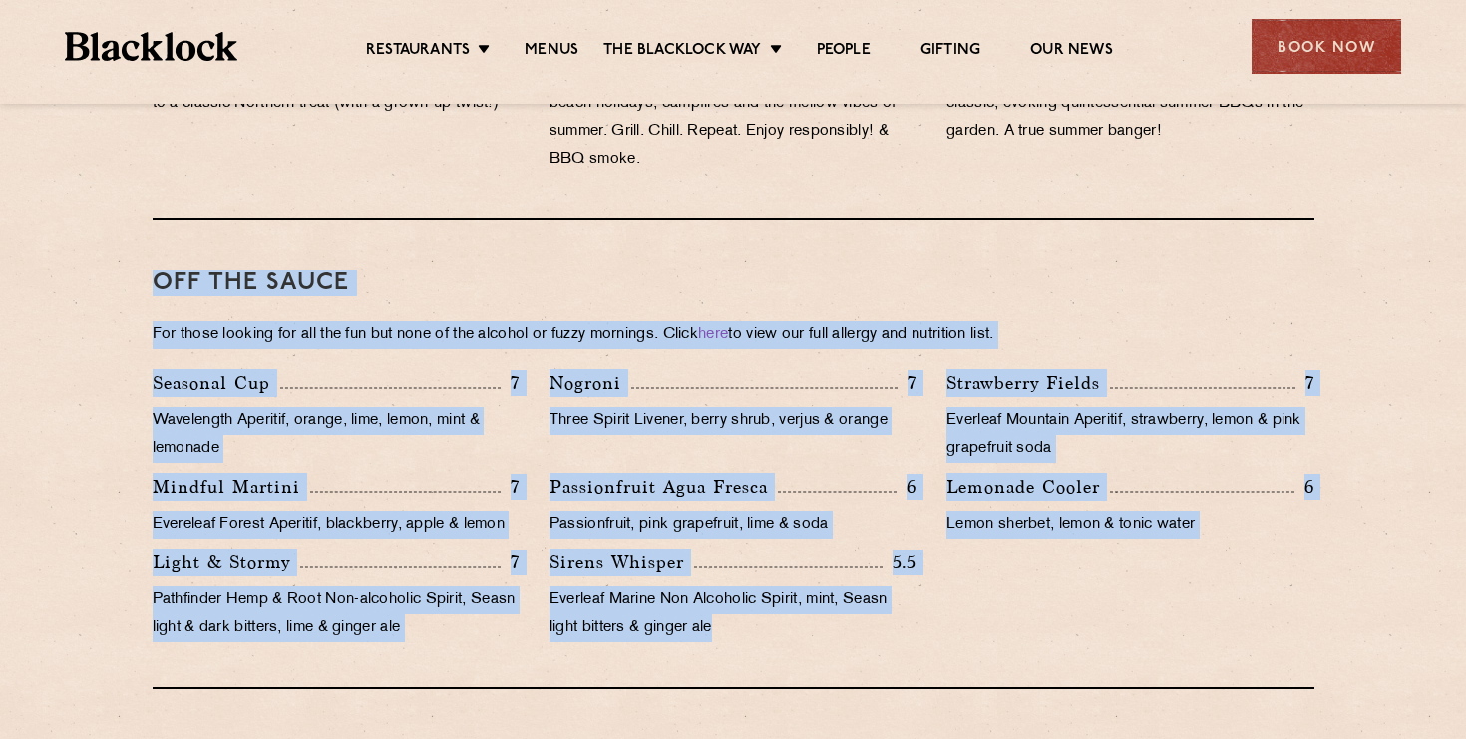
drag, startPoint x: 141, startPoint y: 203, endPoint x: 978, endPoint y: 594, distance: 924.3
click at [978, 594] on div "Seasonal Cup 7 Wavelength Aperitif, orange, lime, lemon, mint & lemonade Nogron…" at bounding box center [734, 510] width 1192 height 283
